Goal: Information Seeking & Learning: Find specific page/section

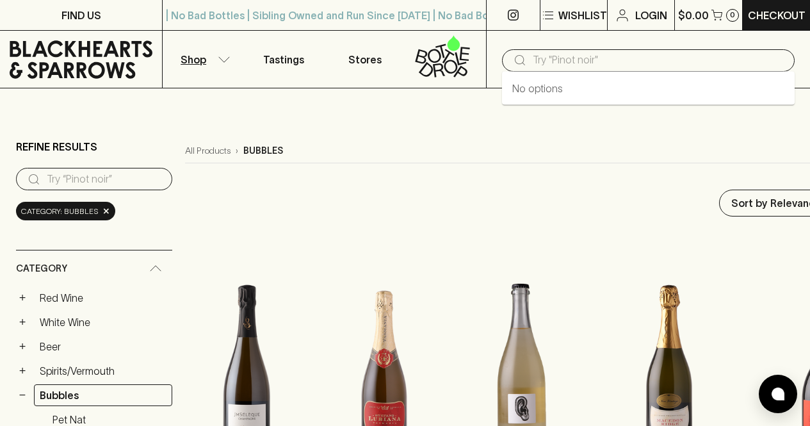
click at [547, 63] on input "text" at bounding box center [658, 60] width 252 height 20
type input "franciacorta"
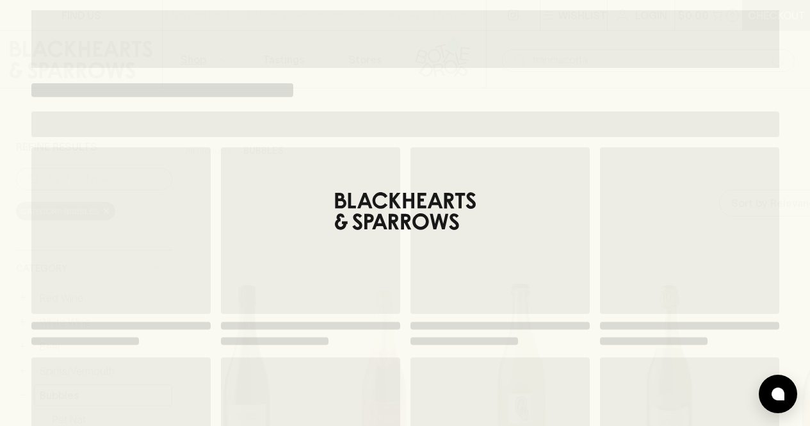
type input "franciacorta"
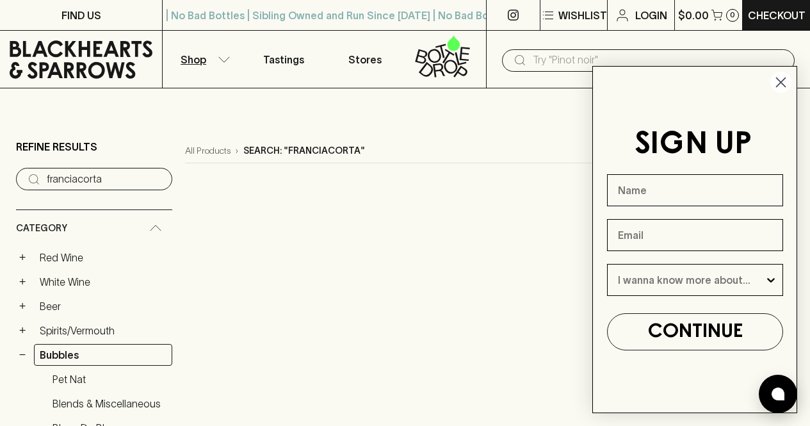
click at [780, 86] on circle "Close dialog" at bounding box center [780, 82] width 21 height 21
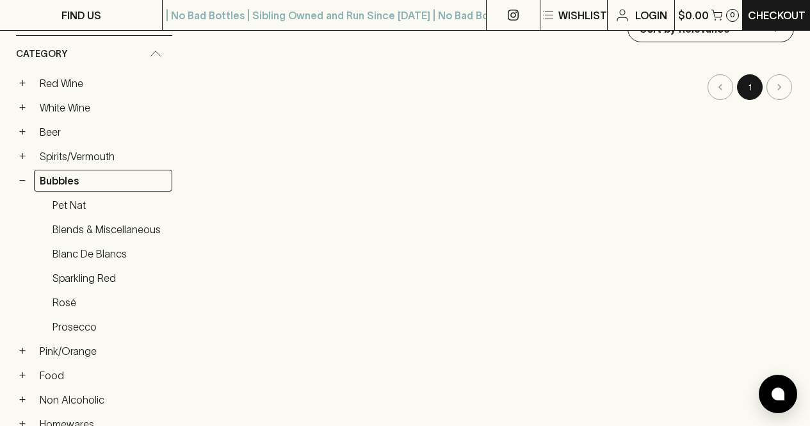
scroll to position [179, 0]
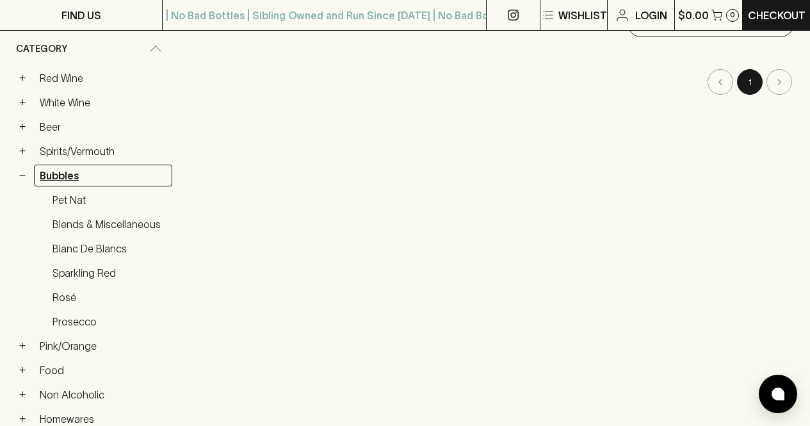
click at [55, 166] on link "Bubbles" at bounding box center [103, 175] width 138 height 22
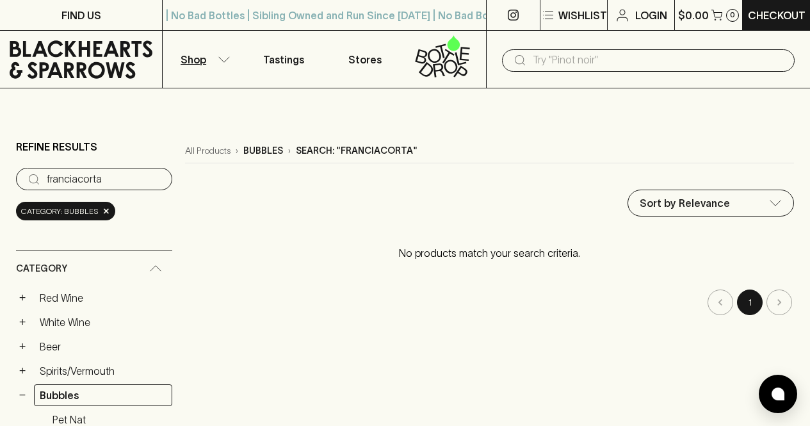
click at [81, 52] on icon at bounding box center [81, 59] width 143 height 38
